Goal: Transaction & Acquisition: Purchase product/service

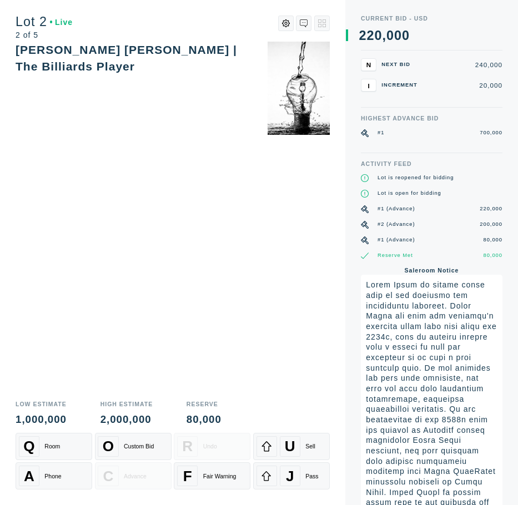
click at [134, 115] on div "WILLEM BASTIAAN THOLEN | The Billiards Player" at bounding box center [173, 218] width 314 height 352
